Goal: Task Accomplishment & Management: Manage account settings

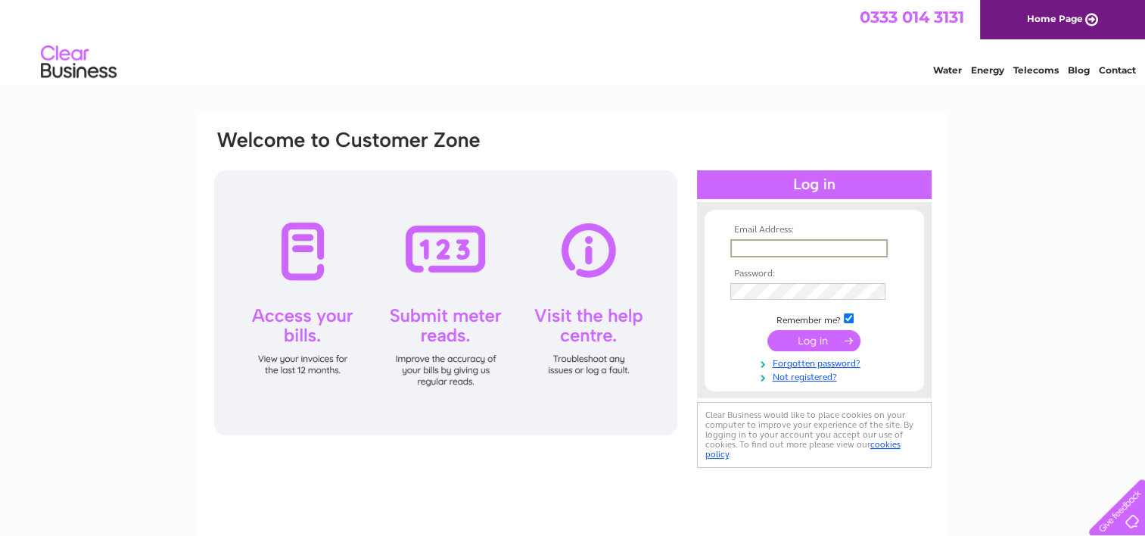
click at [848, 245] on input "text" at bounding box center [808, 248] width 157 height 18
type input "rod@boyers.co.uk"
click at [819, 334] on input "submit" at bounding box center [813, 338] width 93 height 21
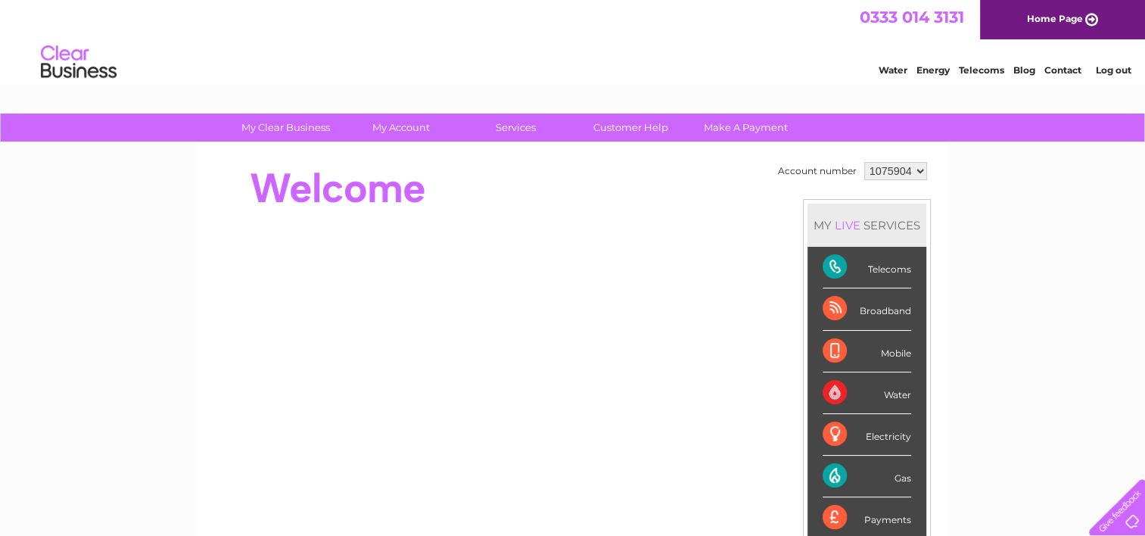
click at [906, 472] on div "Gas" at bounding box center [866, 476] width 89 height 42
click at [835, 470] on div "Gas" at bounding box center [866, 476] width 89 height 42
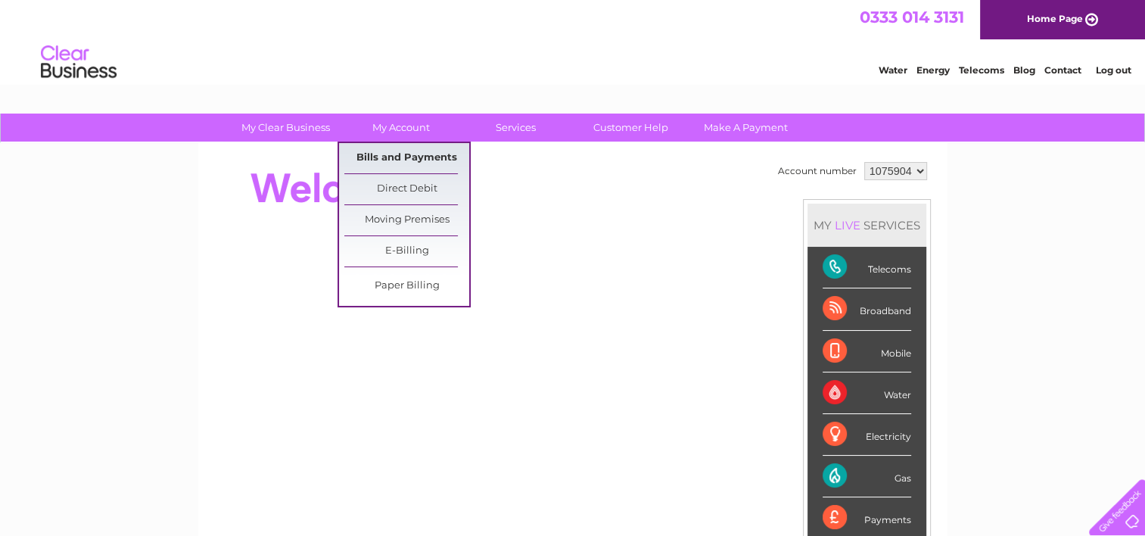
click at [419, 156] on link "Bills and Payments" at bounding box center [406, 158] width 125 height 30
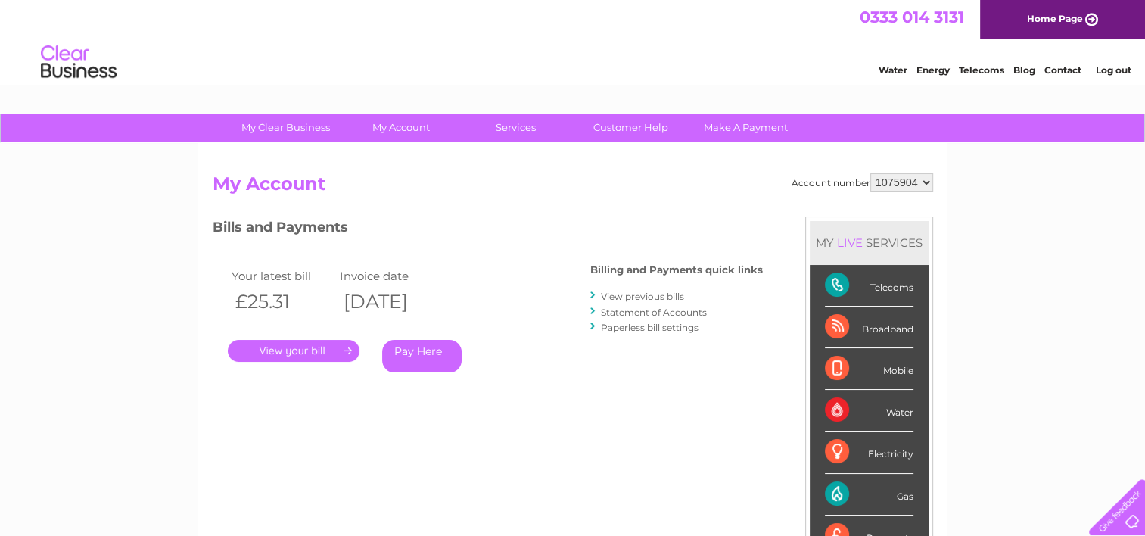
click at [327, 345] on link "." at bounding box center [294, 351] width 132 height 22
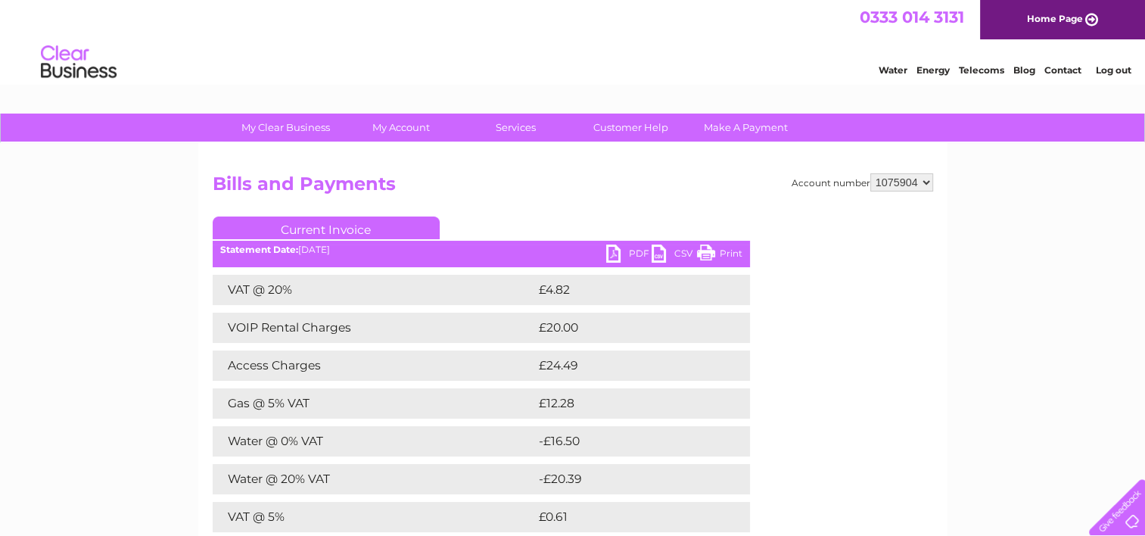
click at [626, 253] on link "PDF" at bounding box center [628, 255] width 45 height 22
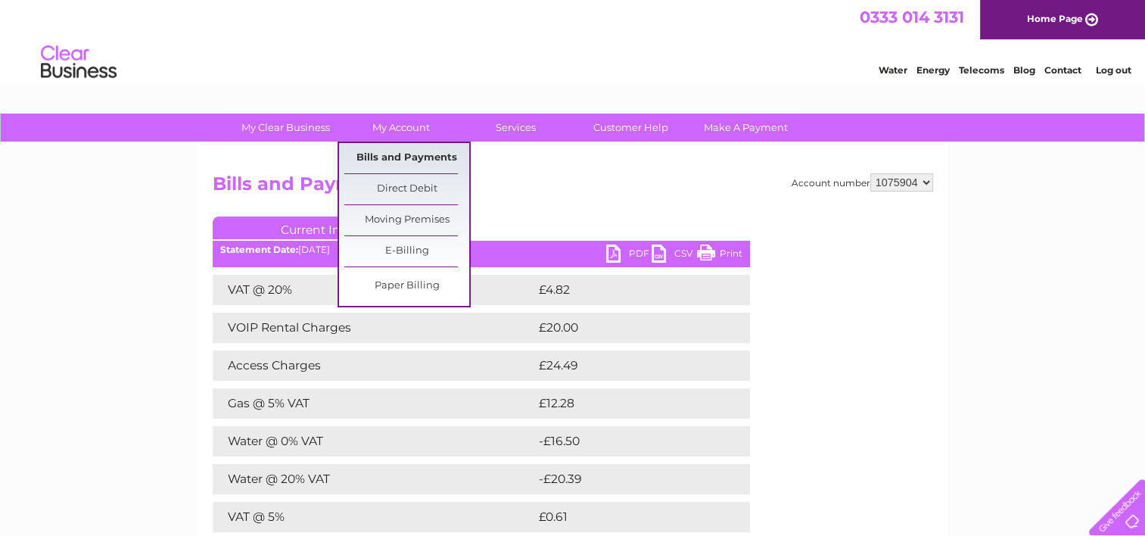
click at [419, 154] on link "Bills and Payments" at bounding box center [406, 158] width 125 height 30
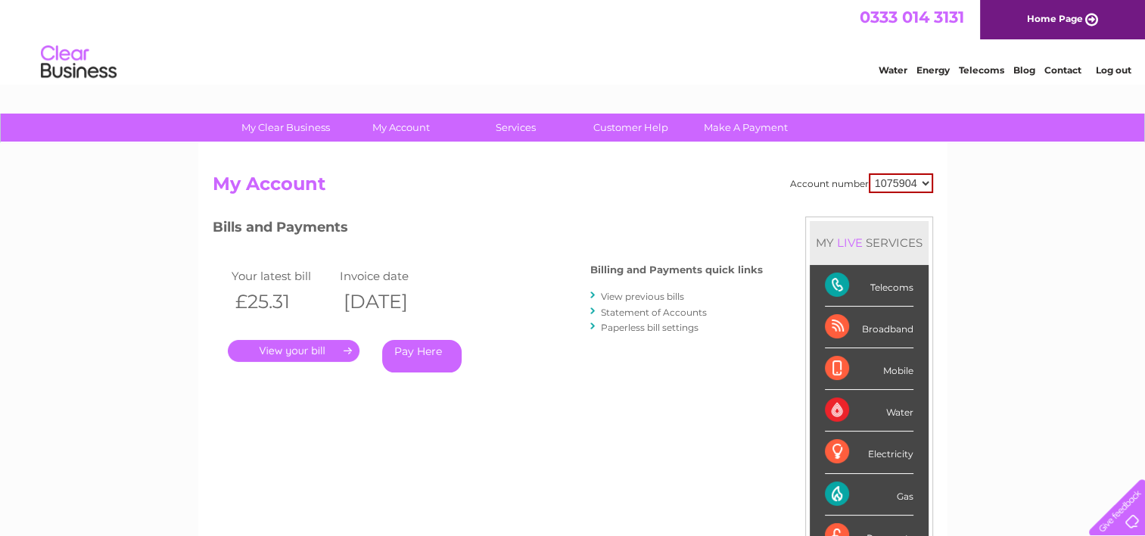
click at [628, 296] on link "View previous bills" at bounding box center [642, 296] width 83 height 11
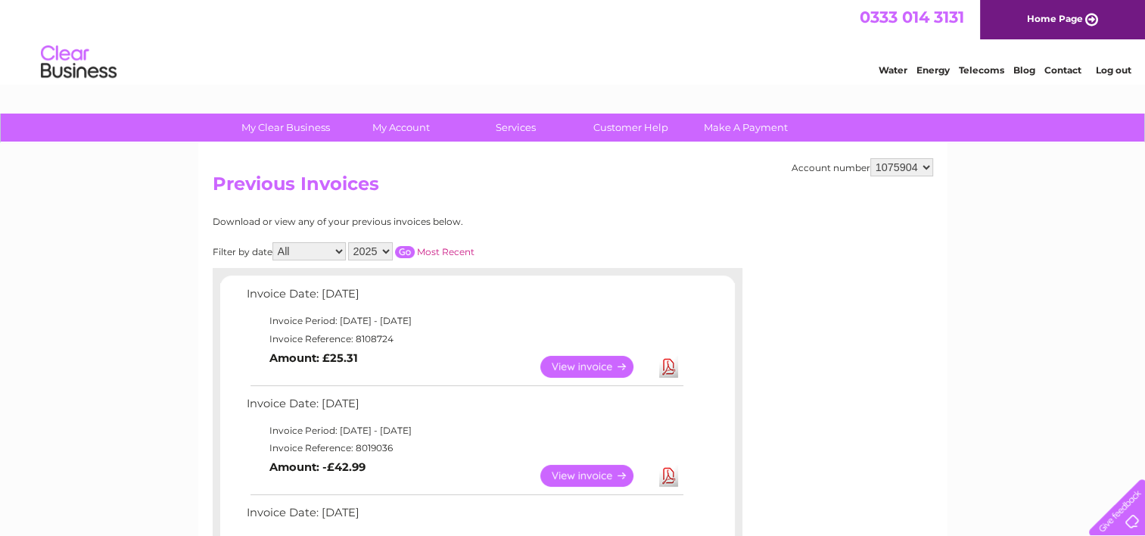
scroll to position [76, 0]
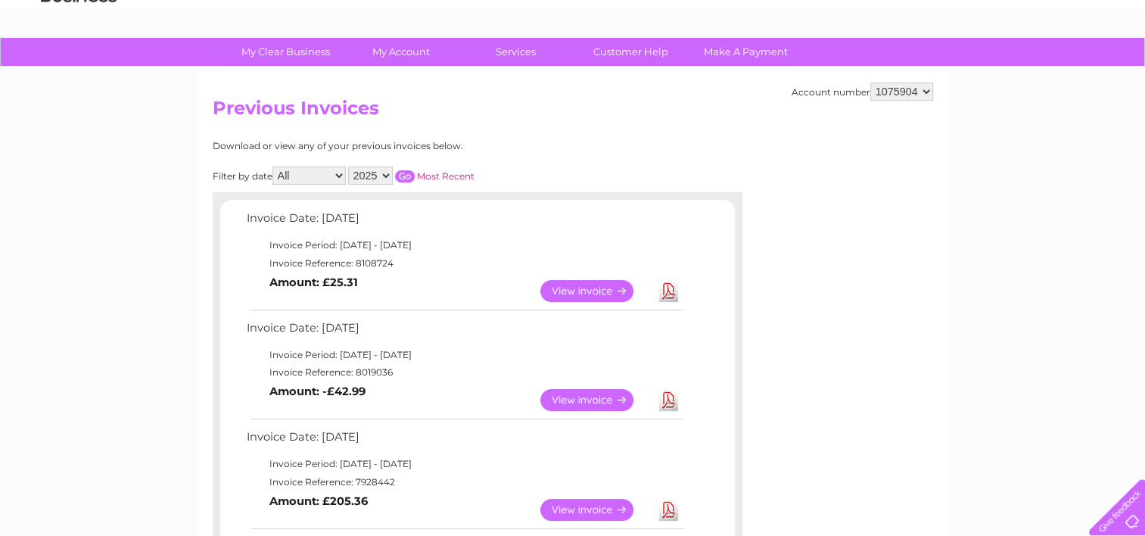
click at [579, 398] on link "View" at bounding box center [595, 400] width 111 height 22
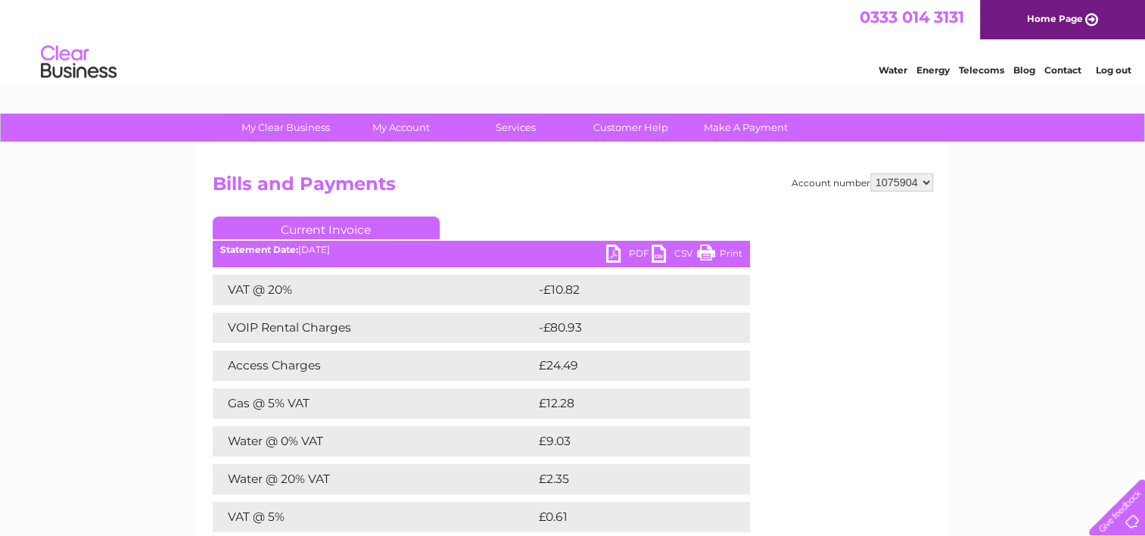
click at [633, 250] on link "PDF" at bounding box center [628, 255] width 45 height 22
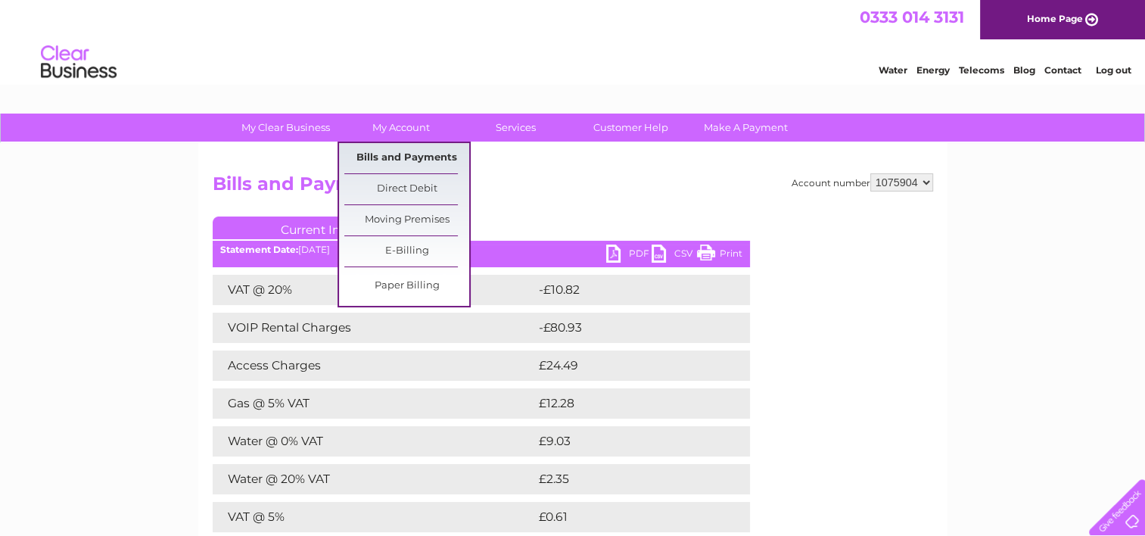
click at [398, 151] on link "Bills and Payments" at bounding box center [406, 158] width 125 height 30
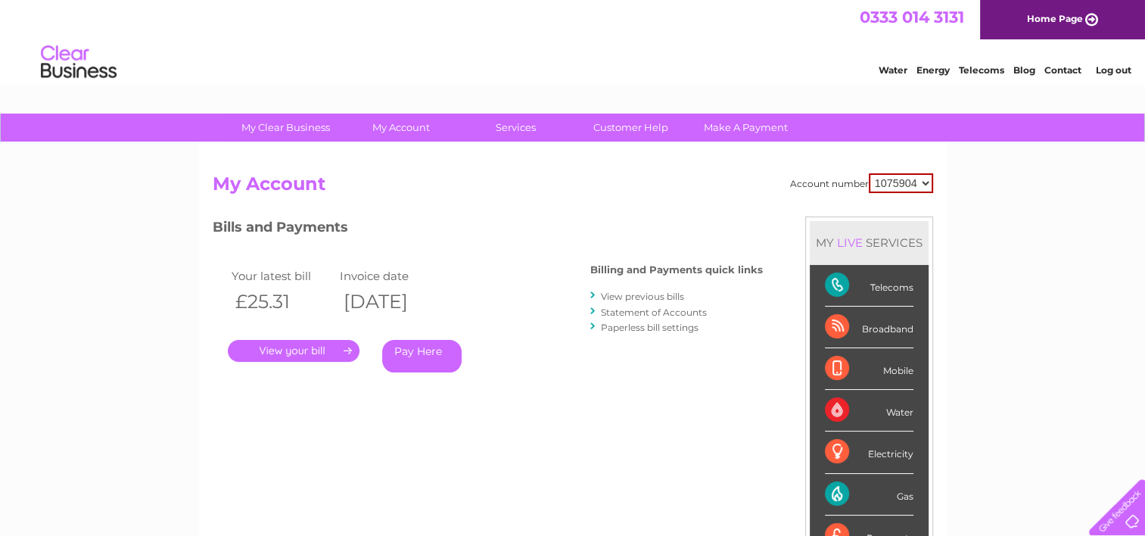
click at [624, 295] on link "View previous bills" at bounding box center [642, 296] width 83 height 11
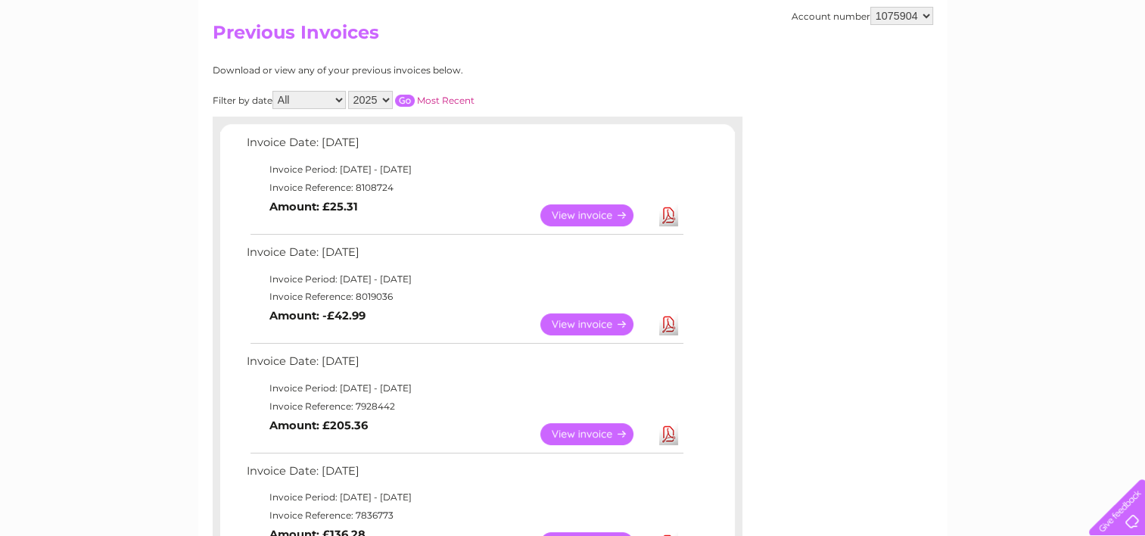
scroll to position [227, 0]
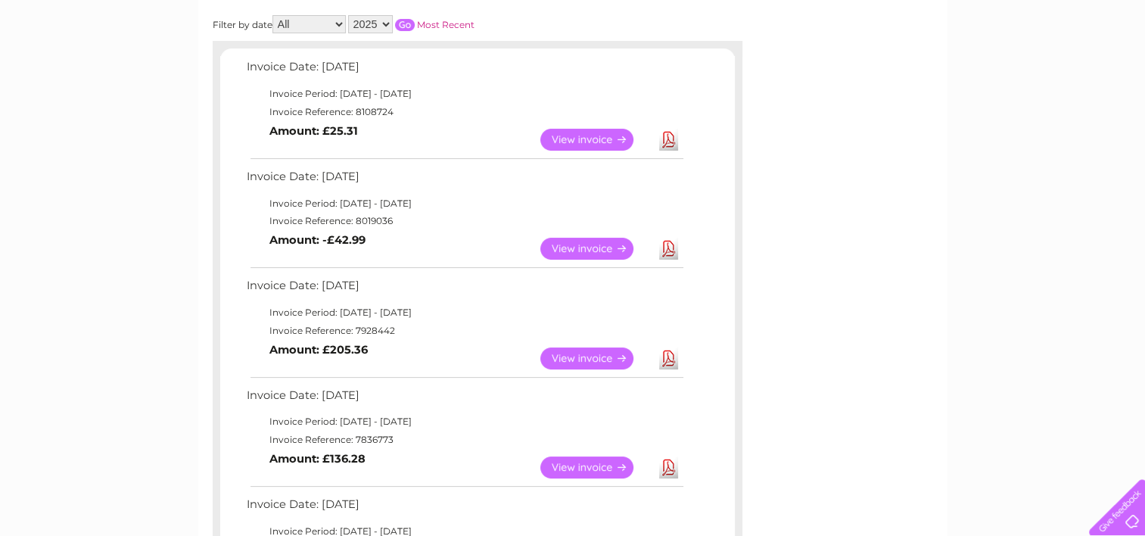
click at [586, 352] on link "View" at bounding box center [595, 358] width 111 height 22
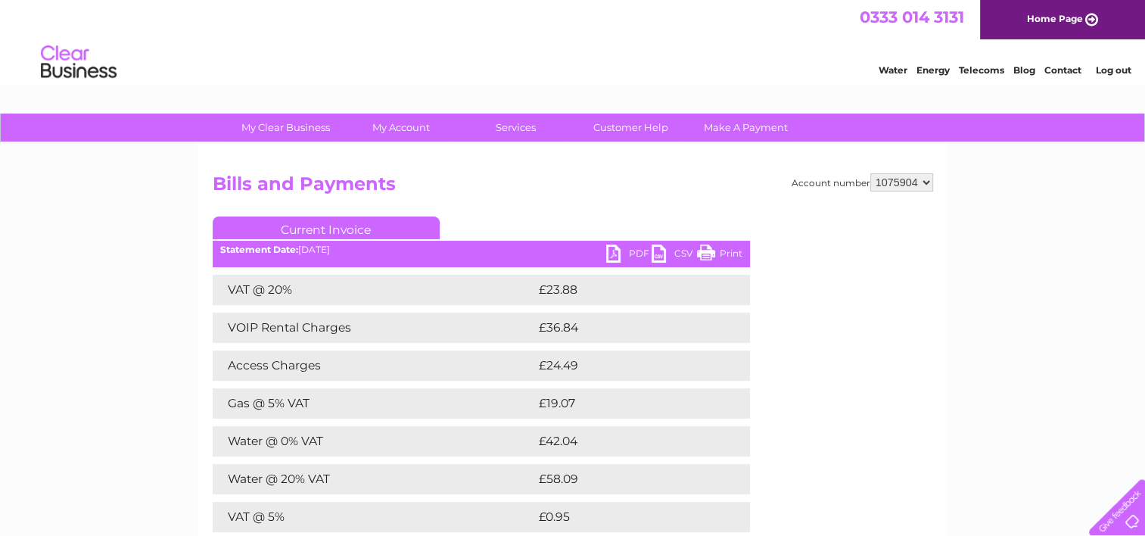
click at [632, 253] on link "PDF" at bounding box center [628, 255] width 45 height 22
